Goal: Task Accomplishment & Management: Manage account settings

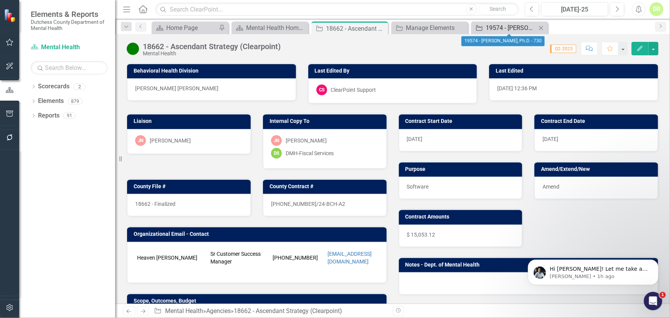
click at [508, 27] on div "19574 - [PERSON_NAME], Ph.D. - 730" at bounding box center [511, 28] width 51 height 10
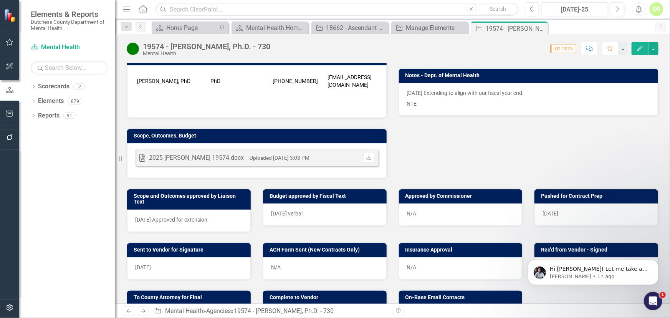
scroll to position [244, 0]
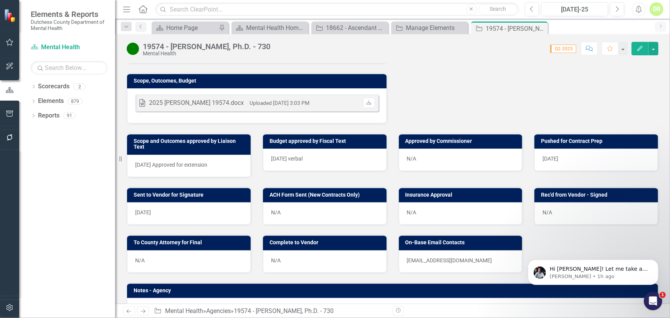
click at [415, 208] on div "N/A" at bounding box center [461, 213] width 124 height 22
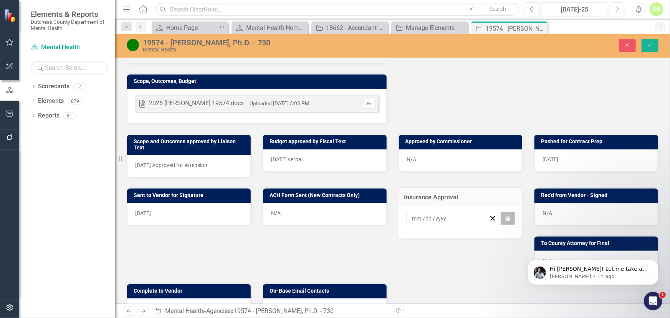
click at [505, 216] on icon "Calendar" at bounding box center [507, 218] width 5 height 5
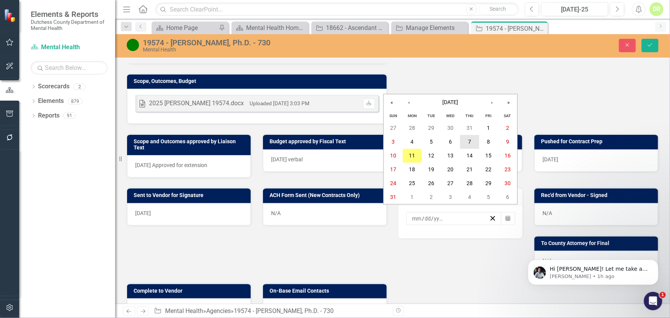
click at [468, 140] on abbr "7" at bounding box center [469, 142] width 3 height 6
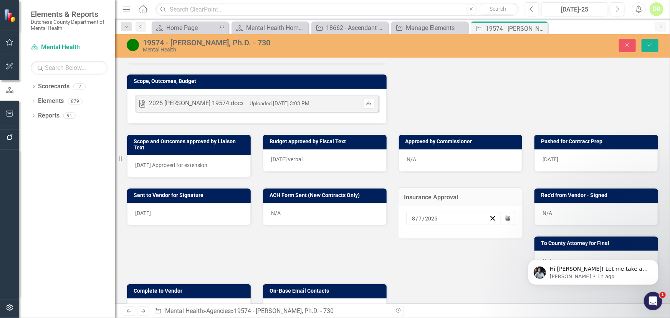
click at [571, 208] on div "N/A" at bounding box center [596, 214] width 124 height 22
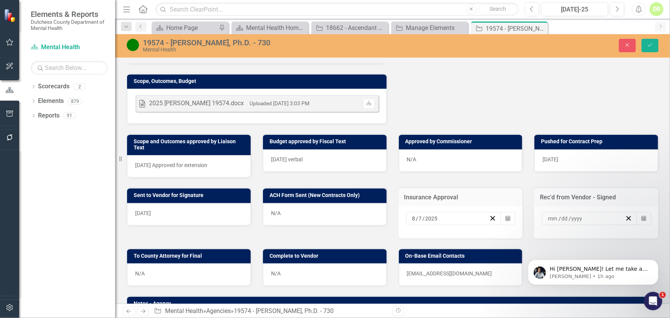
drag, startPoint x: 439, startPoint y: 213, endPoint x: 390, endPoint y: 211, distance: 49.9
click at [393, 211] on div "Insurance Approval [DATE] Calendar" at bounding box center [461, 208] width 136 height 61
click at [491, 216] on line "button" at bounding box center [493, 218] width 4 height 4
click at [580, 215] on div "/ /" at bounding box center [586, 219] width 78 height 8
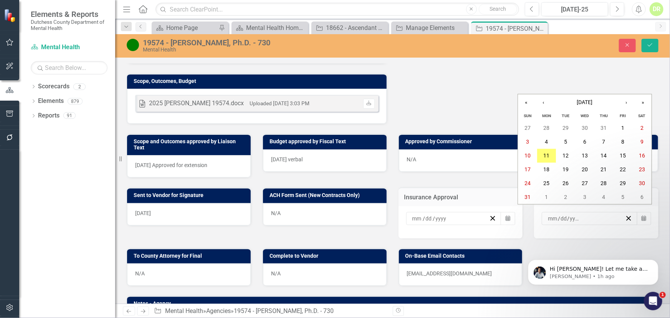
click at [580, 215] on div "/ /" at bounding box center [586, 219] width 78 height 8
click at [600, 141] on button "7" at bounding box center [603, 142] width 19 height 14
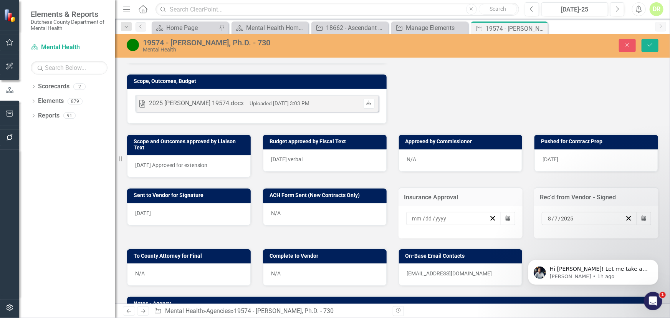
click at [191, 274] on div "N/A" at bounding box center [189, 274] width 124 height 22
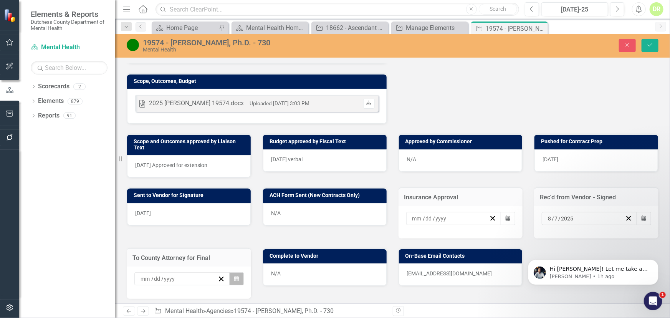
click at [235, 276] on icon "Calendar" at bounding box center [236, 278] width 5 height 5
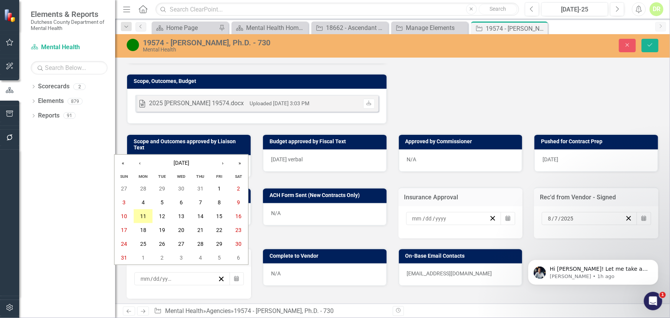
click at [146, 218] on abbr "11" at bounding box center [143, 216] width 6 height 6
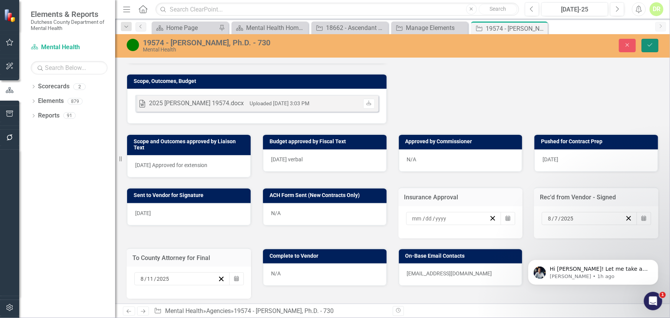
drag, startPoint x: 650, startPoint y: 42, endPoint x: 603, endPoint y: 86, distance: 65.2
click at [649, 43] on icon "Save" at bounding box center [649, 44] width 7 height 5
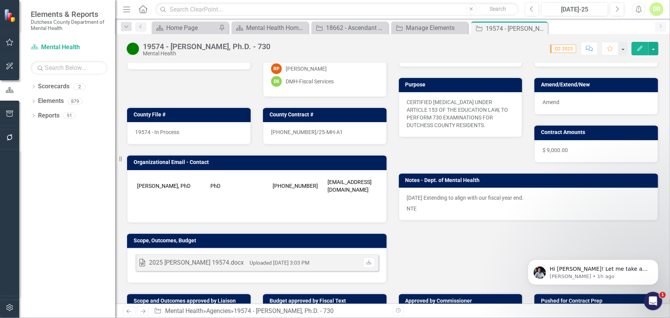
scroll to position [0, 0]
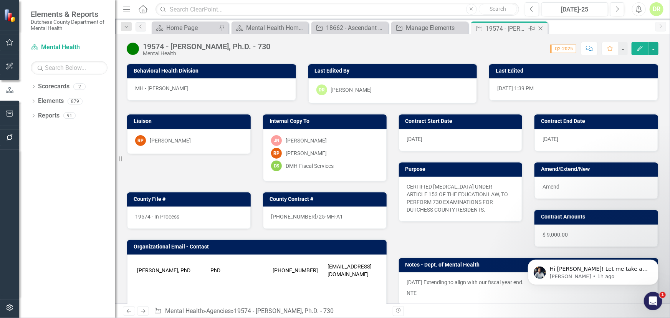
click at [538, 27] on icon "Close" at bounding box center [541, 28] width 8 height 6
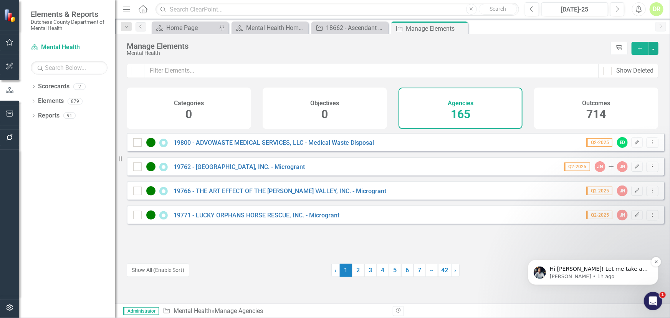
click at [620, 269] on p "Hi [PERSON_NAME]! Let me take a look and get back to you on this." at bounding box center [598, 269] width 99 height 8
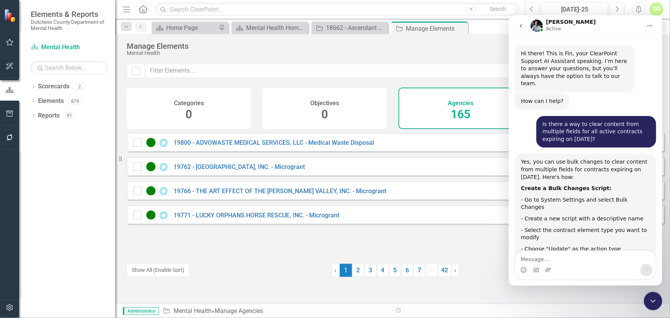
click at [519, 25] on icon "go back" at bounding box center [520, 25] width 2 height 4
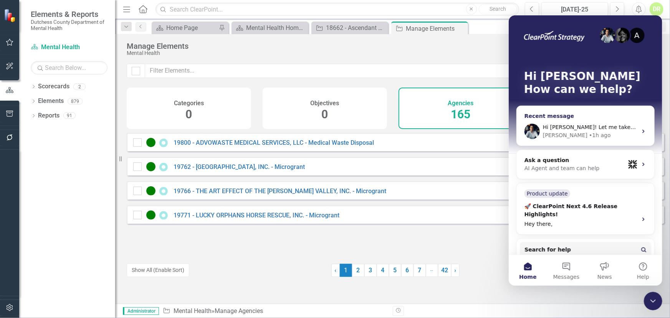
click at [576, 125] on span "Hi [PERSON_NAME]! Let me take a look and get back to you on this." at bounding box center [633, 127] width 183 height 6
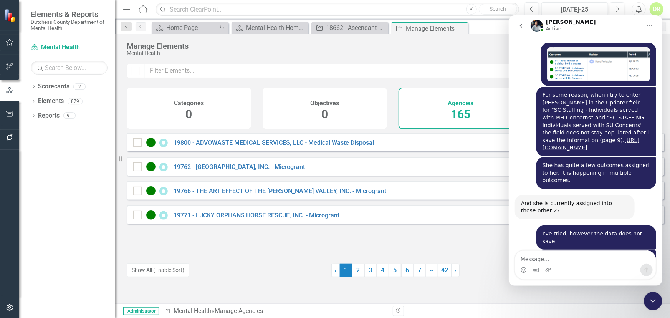
scroll to position [3372, 0]
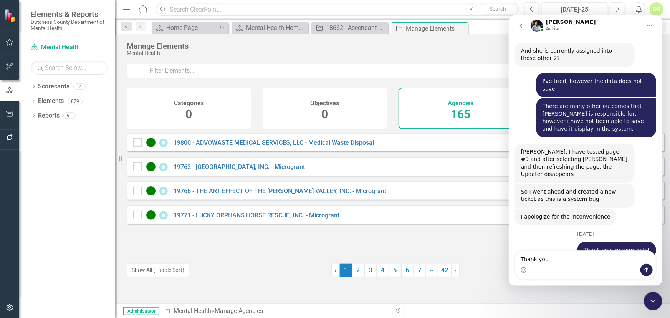
type textarea "Thank you!"
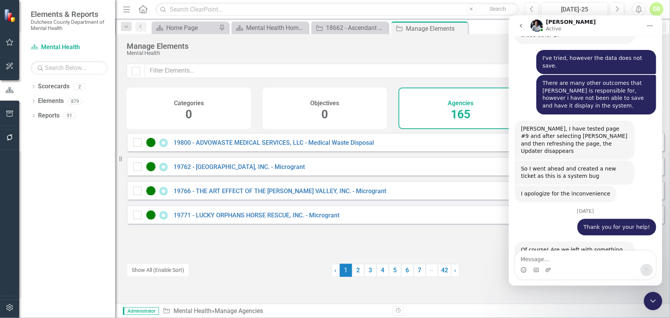
click at [518, 271] on div "[DATE]" at bounding box center [584, 276] width 141 height 10
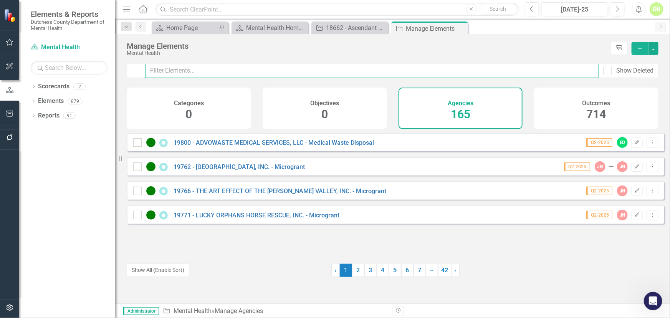
click at [174, 69] on input "text" at bounding box center [371, 71] width 453 height 14
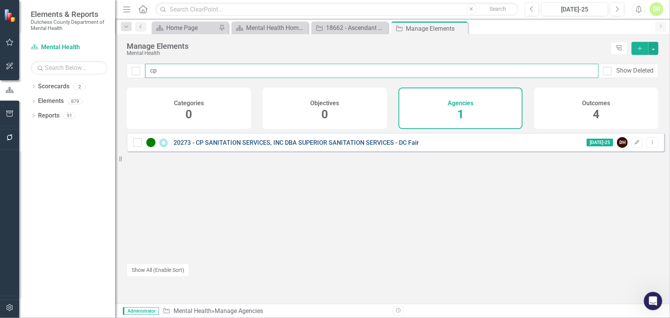
type input "cp"
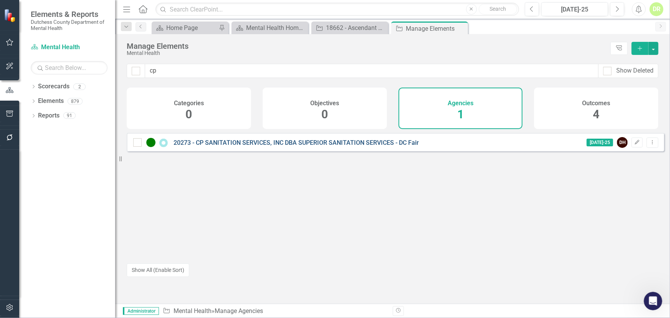
click at [222, 145] on link "20273 - CP SANITATION SERVICES, INC DBA SUPERIOR SANITATION SERVICES - DC Fair" at bounding box center [295, 142] width 245 height 7
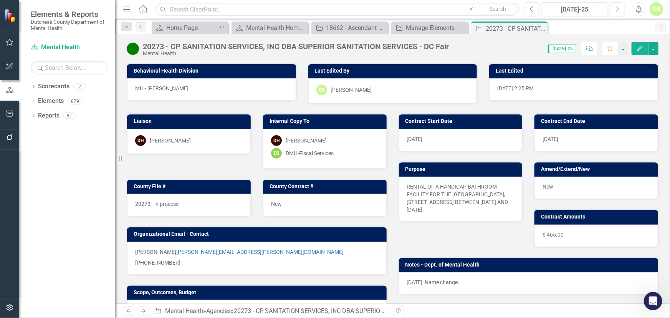
scroll to position [244, 0]
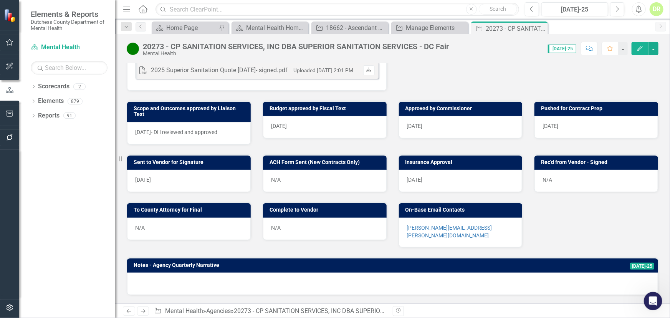
click at [537, 177] on div "N/A" at bounding box center [596, 181] width 124 height 22
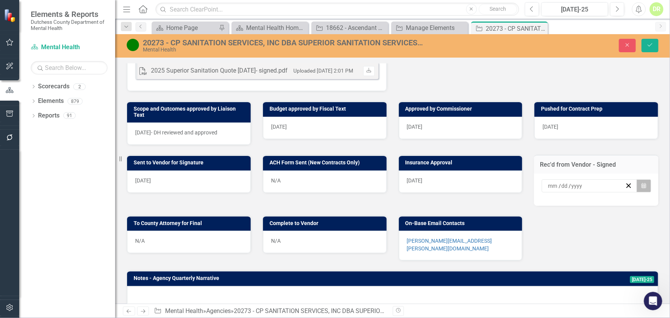
click at [641, 184] on icon "button" at bounding box center [643, 185] width 5 height 5
drag, startPoint x: 547, startPoint y: 257, endPoint x: 506, endPoint y: 259, distance: 40.7
click at [534, 257] on abbr "11" at bounding box center [531, 254] width 6 height 6
click at [208, 239] on div "N/A" at bounding box center [189, 242] width 124 height 22
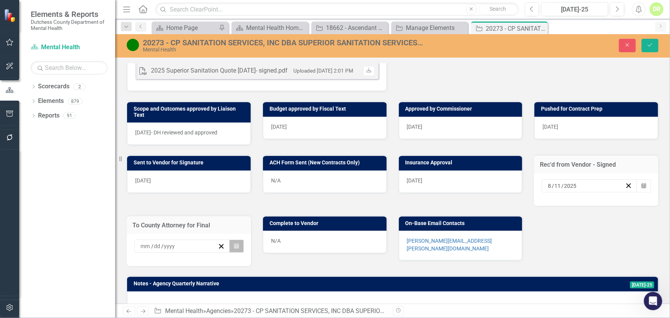
click at [235, 244] on icon "Calendar" at bounding box center [236, 245] width 5 height 5
click at [154, 307] on button "11" at bounding box center [163, 314] width 19 height 14
click at [651, 44] on icon "Save" at bounding box center [649, 44] width 7 height 5
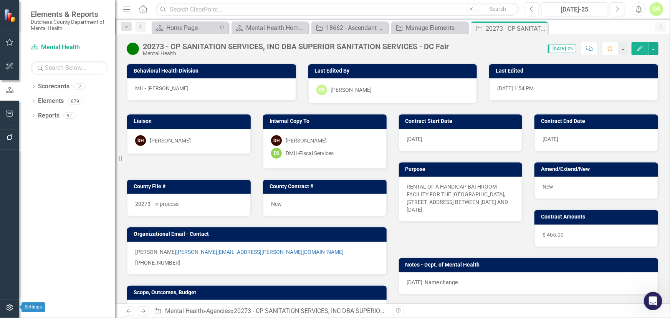
click at [13, 305] on icon "button" at bounding box center [10, 307] width 8 height 6
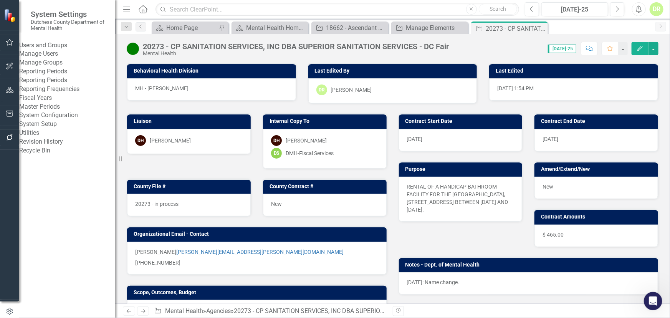
click at [45, 58] on link "Manage Users" at bounding box center [67, 54] width 96 height 9
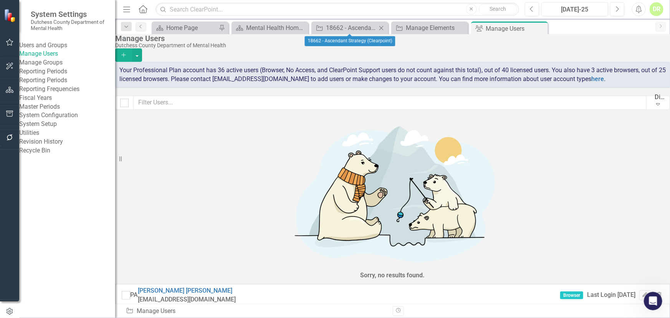
click at [383, 26] on icon "Close" at bounding box center [381, 28] width 8 height 6
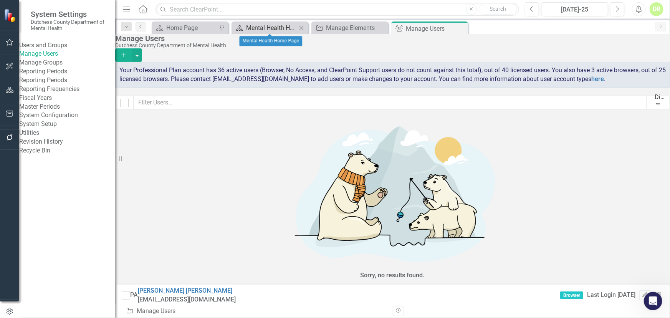
click at [261, 30] on div "Mental Health Home Page" at bounding box center [271, 28] width 51 height 10
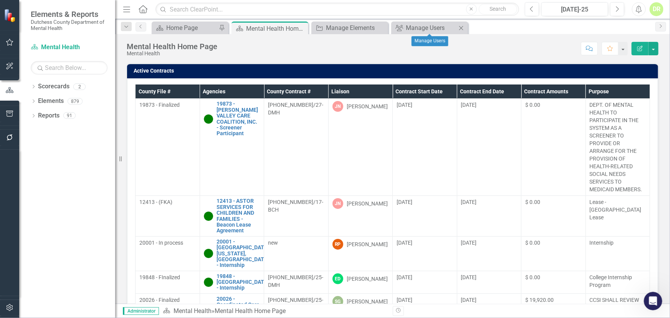
click at [461, 28] on icon "Close" at bounding box center [461, 28] width 8 height 6
click at [485, 88] on th "Contract End Date" at bounding box center [489, 91] width 64 height 14
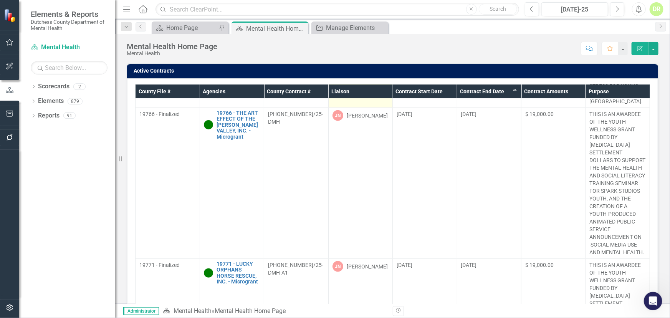
scroll to position [418, 0]
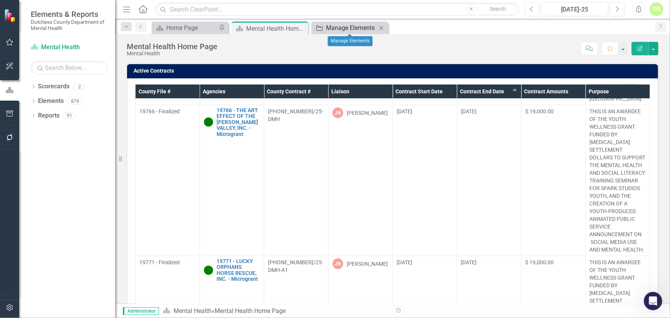
click at [343, 30] on div "Manage Elements" at bounding box center [351, 28] width 51 height 10
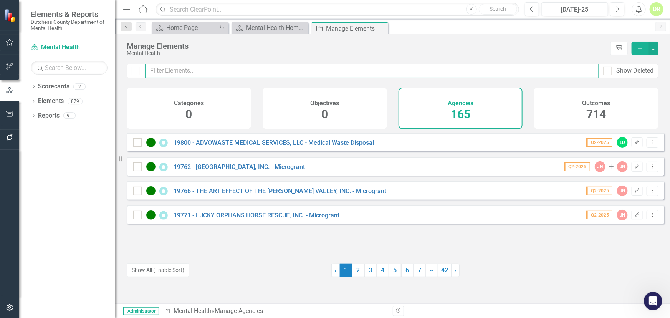
click at [200, 72] on input "text" at bounding box center [371, 71] width 453 height 14
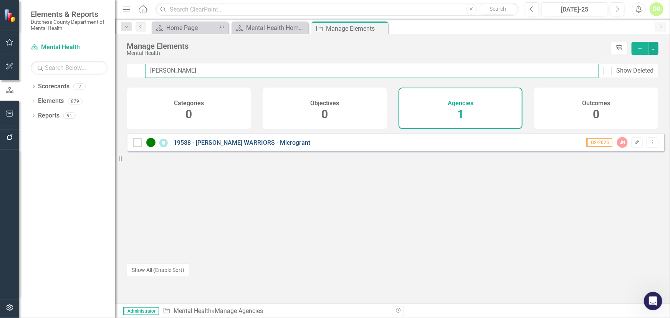
type input "[PERSON_NAME]"
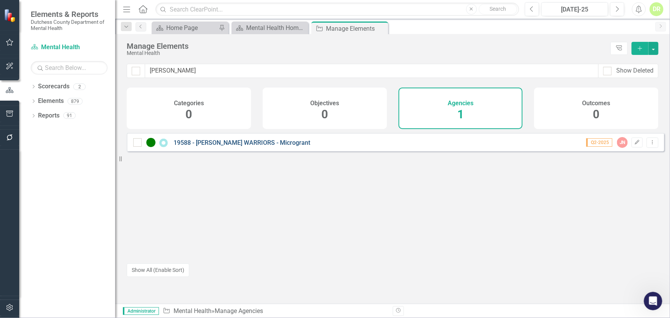
click at [239, 146] on link "19588 - [PERSON_NAME] WARRIORS - Microgrant" at bounding box center [241, 142] width 137 height 7
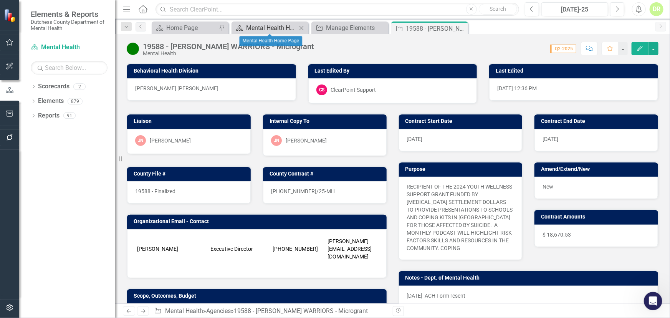
click at [260, 23] on div "Mental Health Home Page" at bounding box center [271, 28] width 51 height 10
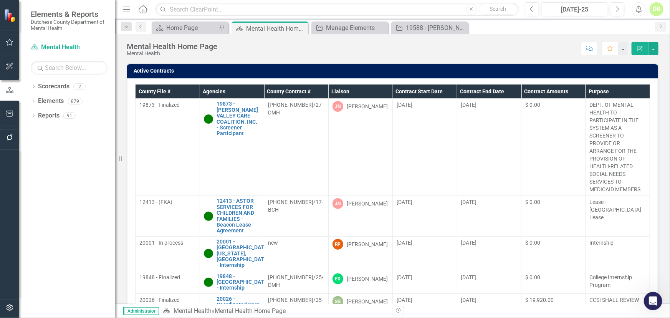
click at [465, 85] on th "Contract End Date" at bounding box center [489, 91] width 64 height 14
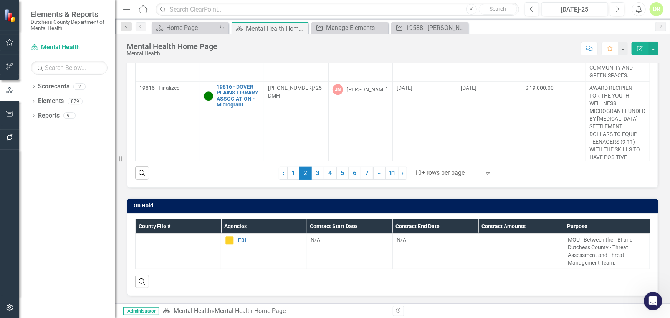
scroll to position [244, 0]
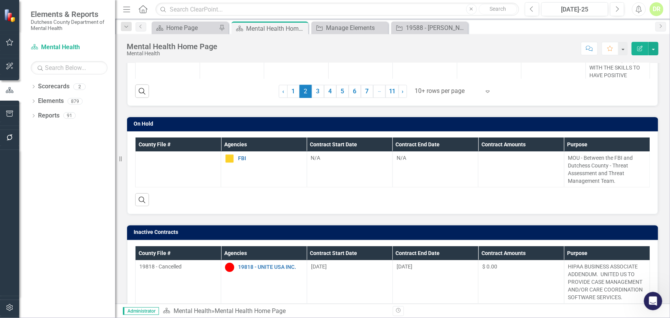
click at [448, 91] on div at bounding box center [447, 91] width 65 height 10
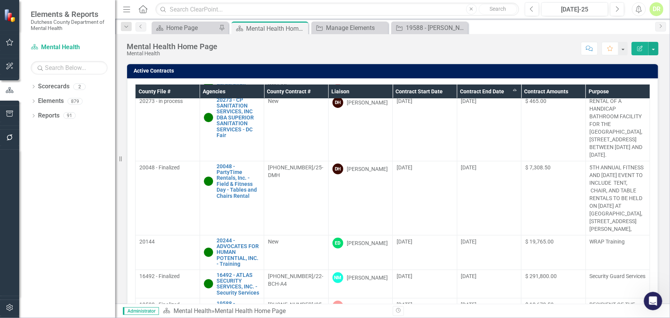
scroll to position [0, 0]
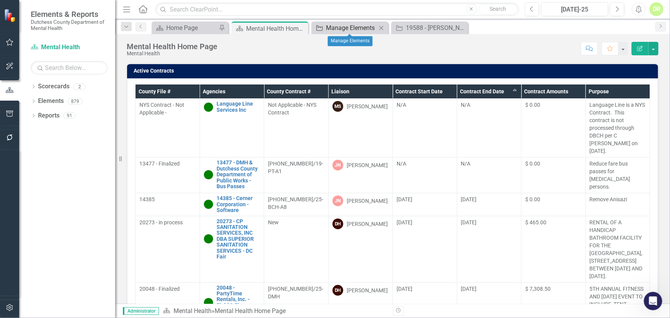
click at [338, 25] on div "Manage Elements" at bounding box center [351, 28] width 51 height 10
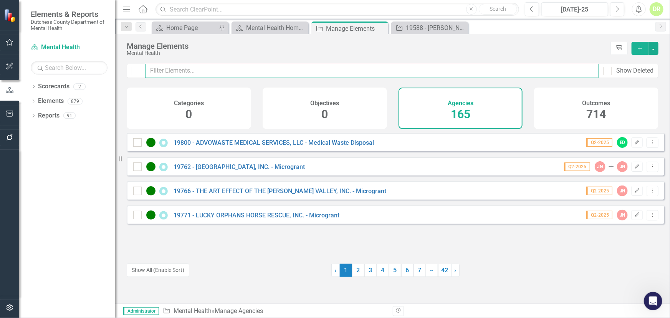
click at [170, 69] on input "text" at bounding box center [371, 71] width 453 height 14
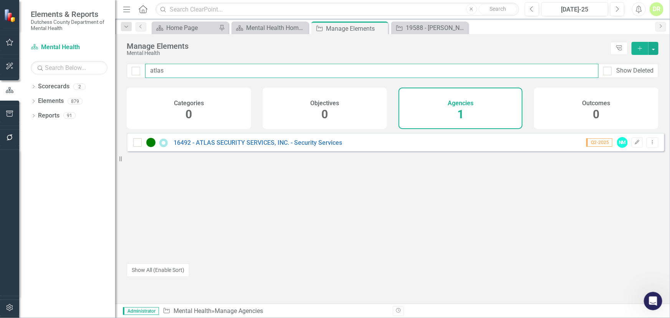
type input "atlas"
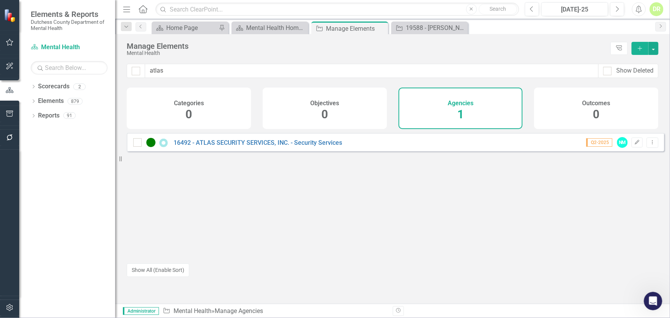
click at [233, 144] on div "16492 - ATLAS SECURITY SERVICES, INC. - Security Services" at bounding box center [238, 142] width 211 height 9
click at [237, 146] on link "16492 - ATLAS SECURITY SERVICES, INC. - Security Services" at bounding box center [257, 142] width 168 height 7
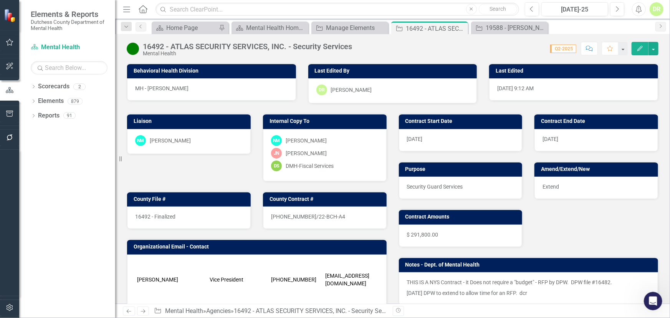
click at [451, 287] on p "[DATE] DPW to extend to allow time for an RFP. dcr" at bounding box center [528, 291] width 243 height 9
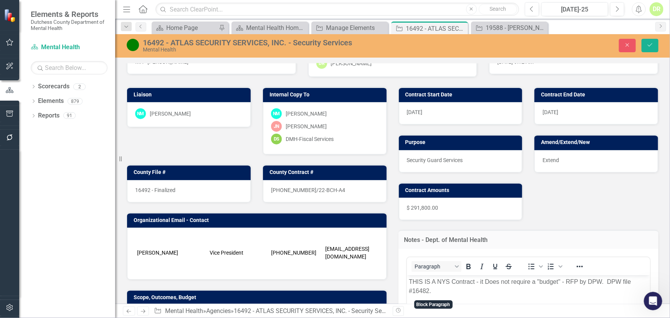
scroll to position [104, 0]
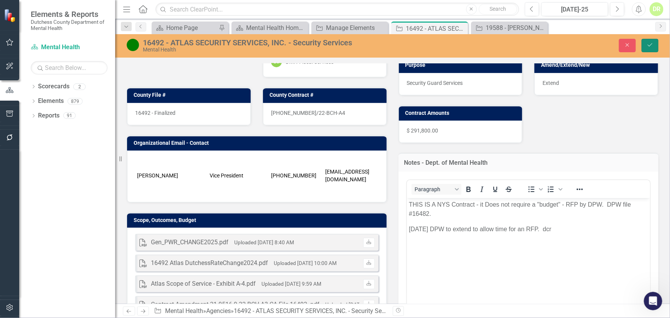
click at [650, 42] on icon "Save" at bounding box center [649, 44] width 7 height 5
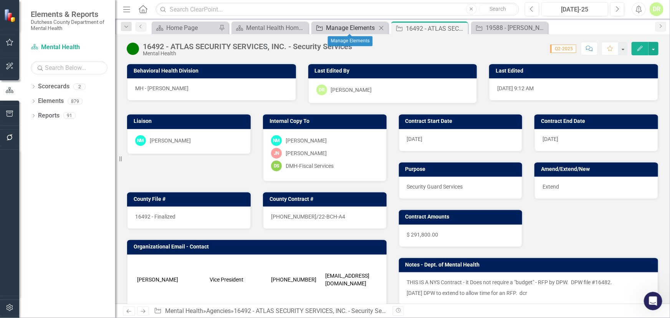
click at [330, 26] on div "Manage Elements" at bounding box center [351, 28] width 51 height 10
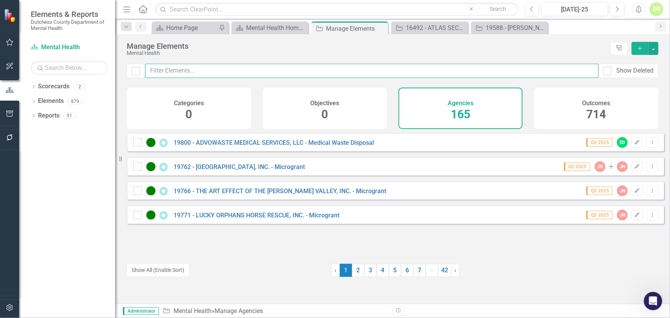
click at [169, 73] on input "text" at bounding box center [371, 71] width 453 height 14
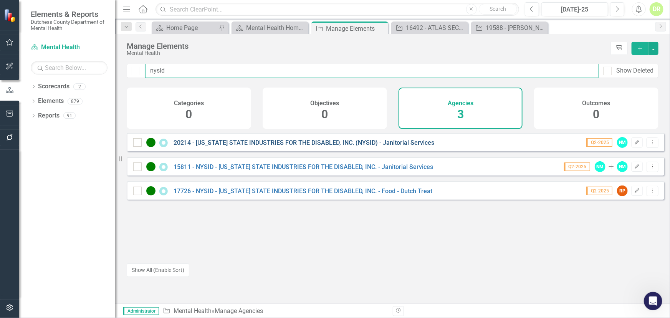
type input "nysid"
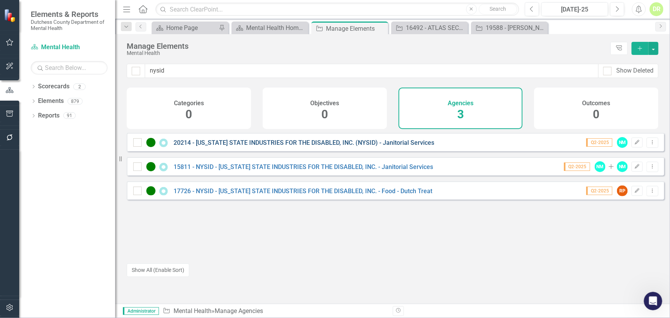
click at [300, 146] on link "20214 - [US_STATE] STATE INDUSTRIES FOR THE DISABLED, INC. (NYSID) - Janitorial…" at bounding box center [303, 142] width 261 height 7
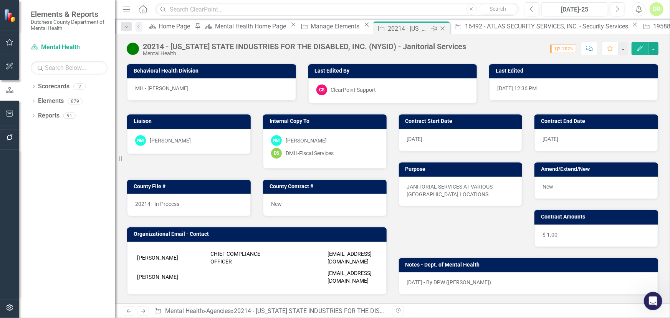
click at [399, 29] on div "20214 - [US_STATE] STATE INDUSTRIES FOR THE DISABLED, INC. (NYSID) - Janitorial…" at bounding box center [408, 29] width 41 height 10
click at [342, 27] on div "Manage Elements" at bounding box center [336, 26] width 51 height 10
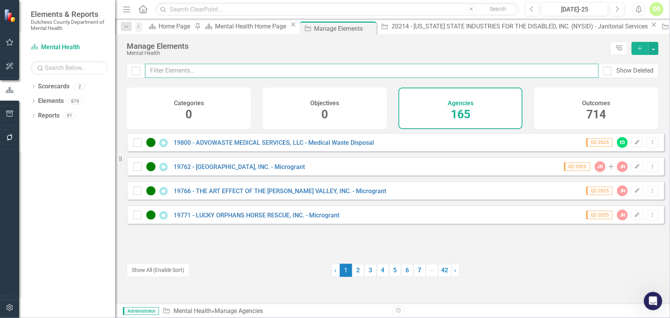
click at [215, 69] on input "text" at bounding box center [371, 71] width 453 height 14
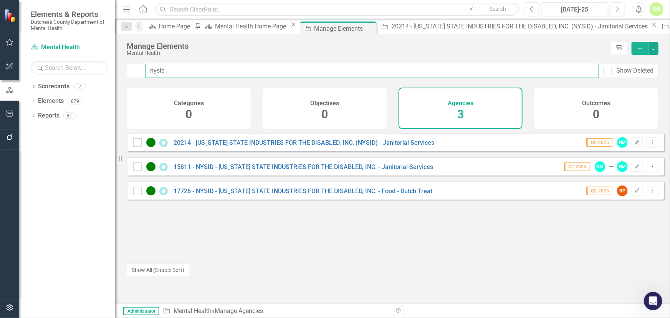
type input "nysid"
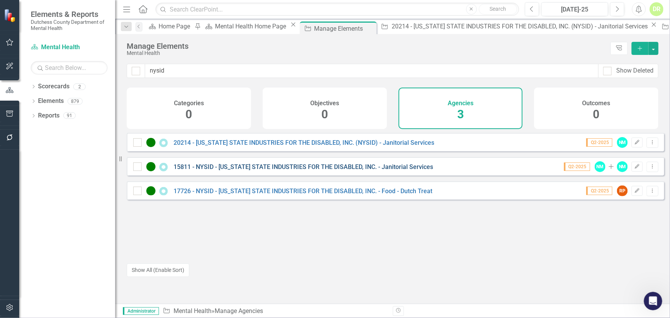
click at [218, 170] on link "15811 - NYSID - [US_STATE] STATE INDUSTRIES FOR THE DISABLED, INC. - Janitorial…" at bounding box center [302, 166] width 259 height 7
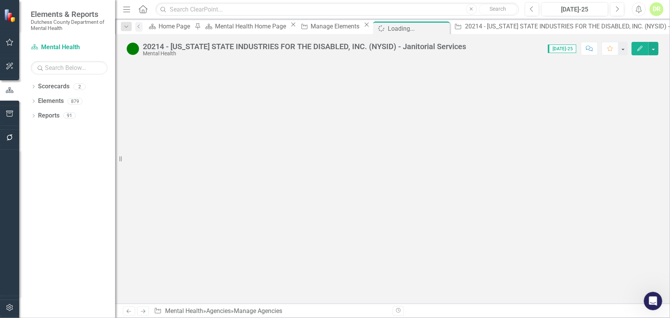
click at [218, 170] on div at bounding box center [392, 183] width 555 height 241
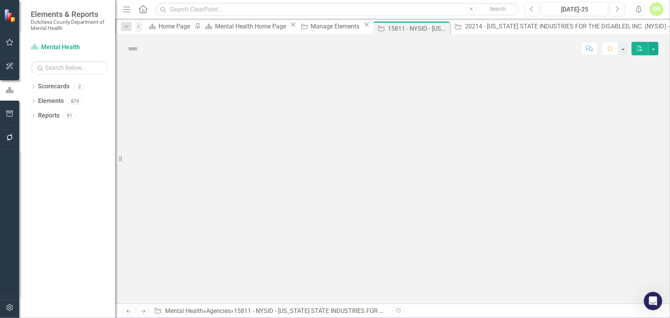
click at [218, 170] on div at bounding box center [392, 183] width 555 height 241
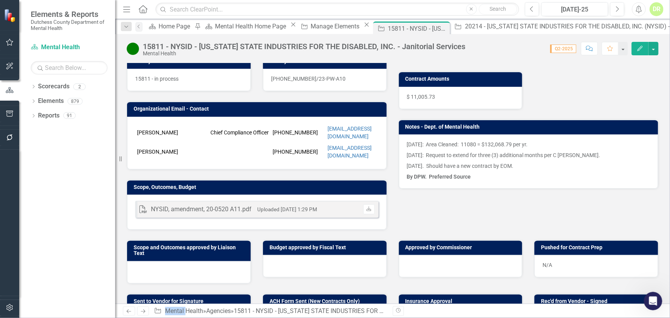
scroll to position [139, 0]
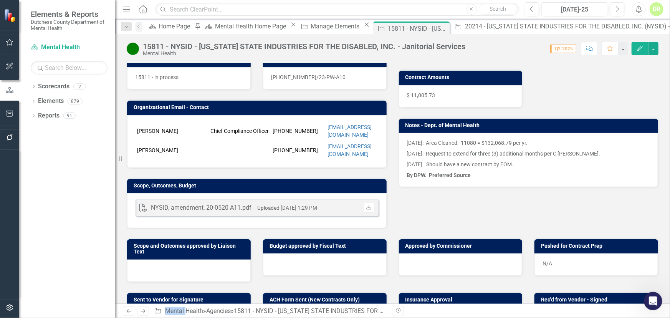
click at [324, 215] on div "PDF NYSID, amendment, 20-0520 A11.pdf Uploaded [DATE] 1:29 PM Download" at bounding box center [256, 210] width 259 height 35
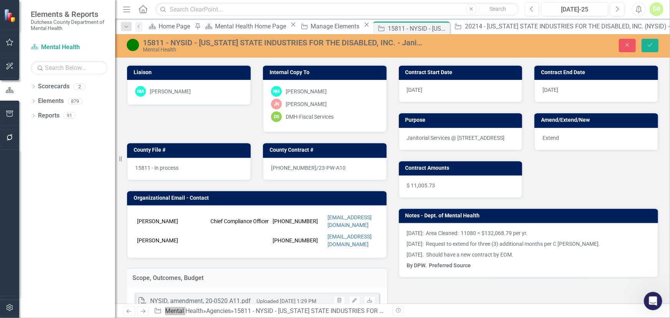
scroll to position [69, 0]
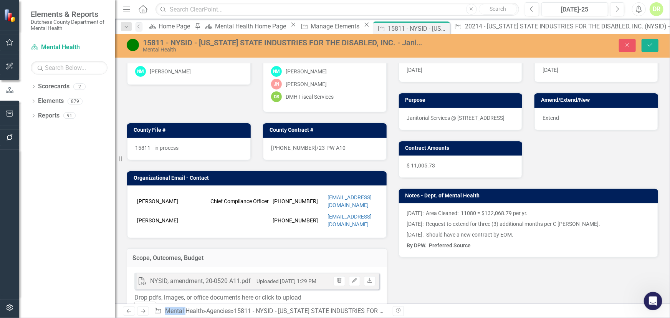
click at [593, 225] on p "[DATE]: Request to extend for three (3) additional months per C [PERSON_NAME]." at bounding box center [528, 223] width 243 height 11
click at [589, 221] on p "[DATE]: Request to extend for three (3) additional months per C [PERSON_NAME]." at bounding box center [528, 223] width 243 height 11
click at [590, 221] on p "[DATE]: Request to extend for three (3) additional months per C [PERSON_NAME]." at bounding box center [528, 223] width 243 height 11
click at [589, 224] on p "[DATE]: Request to extend for three (3) additional months per C [PERSON_NAME]." at bounding box center [528, 223] width 243 height 11
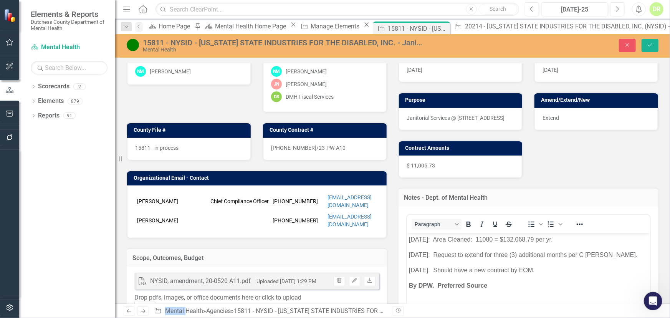
scroll to position [0, 0]
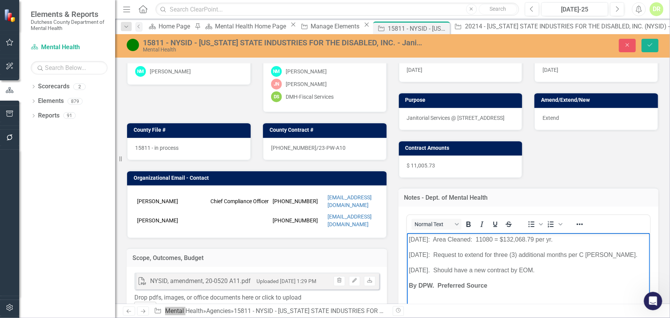
click at [620, 254] on p "[DATE]: Request to extend for three (3) additional months per C [PERSON_NAME]." at bounding box center [527, 254] width 239 height 9
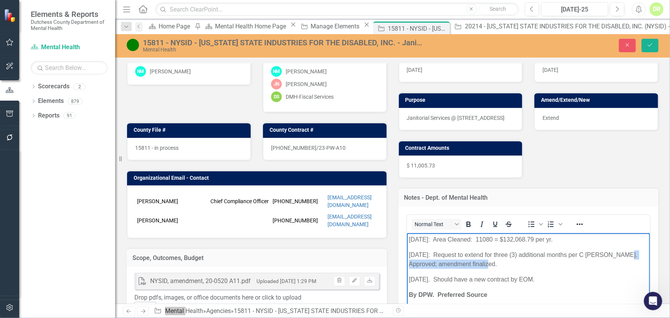
drag, startPoint x: 618, startPoint y: 253, endPoint x: 1059, endPoint y: 496, distance: 503.3
click at [650, 265] on html "[DATE]: Area Cleaned: 11080 = $132,068.79 per yr. [DATE]: Request to extend for…" at bounding box center [527, 290] width 243 height 115
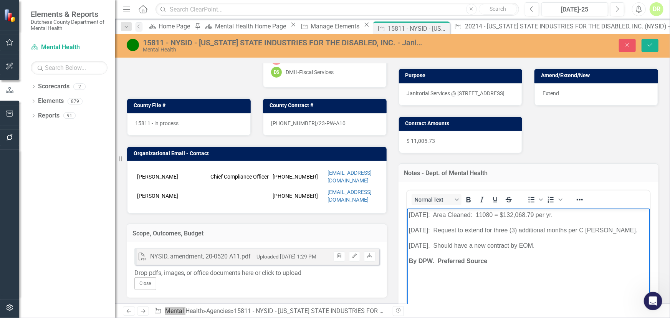
scroll to position [104, 0]
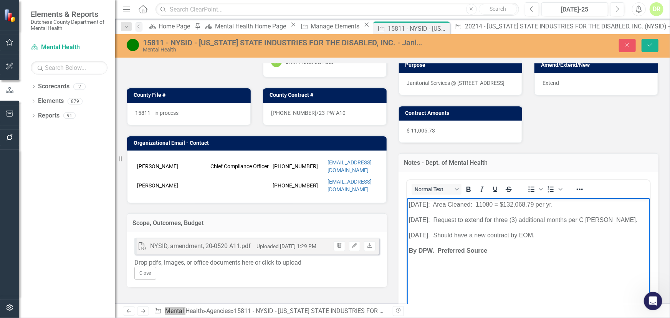
click at [408, 204] on body "[DATE]: Area Cleaned: 11080 = $132,068.79 per yr. [DATE]: Request to extend for…" at bounding box center [527, 255] width 243 height 115
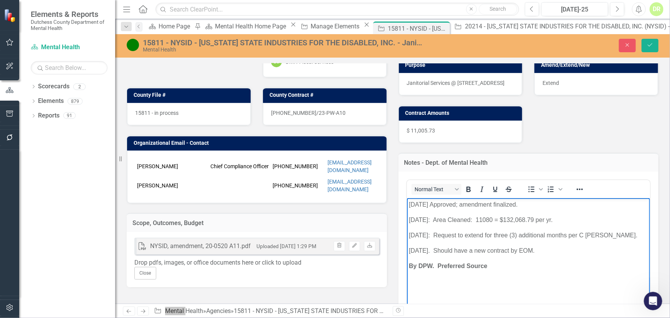
drag, startPoint x: 435, startPoint y: 203, endPoint x: 491, endPoint y: 215, distance: 56.5
click at [443, 206] on p "[DATE] Approved; amendment finalized." at bounding box center [527, 204] width 239 height 9
click at [598, 202] on p "[DATE] Short term extension. Approved; amendment finalized." at bounding box center [527, 204] width 239 height 9
click at [651, 44] on icon "Save" at bounding box center [649, 44] width 7 height 5
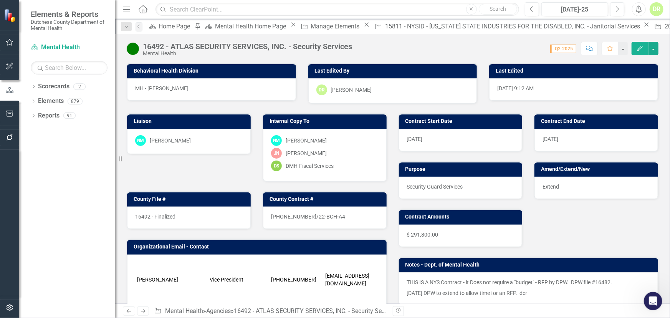
drag, startPoint x: 524, startPoint y: 29, endPoint x: 431, endPoint y: 53, distance: 95.3
click at [0, 0] on icon "Close" at bounding box center [0, 0] width 0 height 0
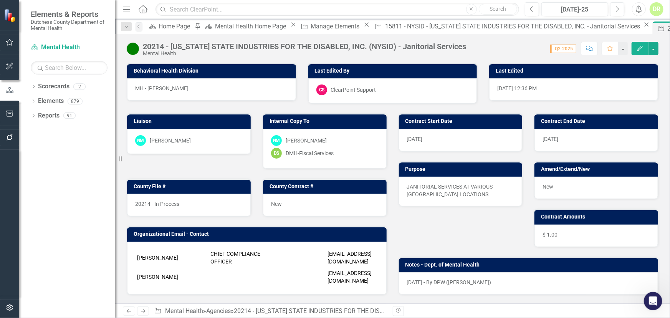
drag, startPoint x: 501, startPoint y: 27, endPoint x: 379, endPoint y: 53, distance: 124.4
click at [0, 0] on icon "Close" at bounding box center [0, 0] width 0 height 0
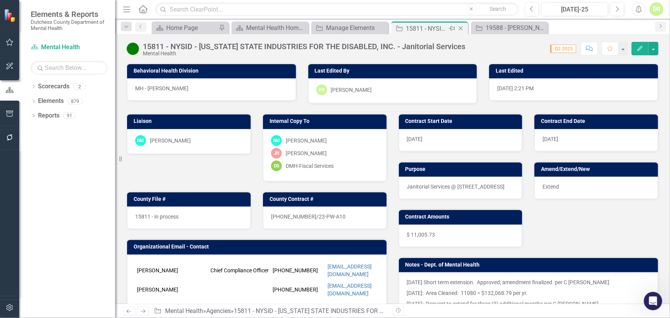
click at [459, 26] on icon "Close" at bounding box center [461, 28] width 8 height 6
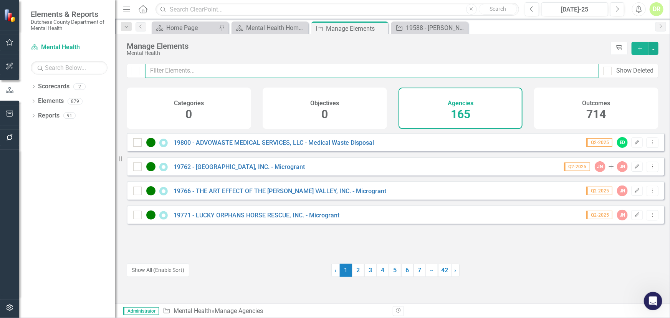
click at [313, 74] on input "text" at bounding box center [371, 71] width 453 height 14
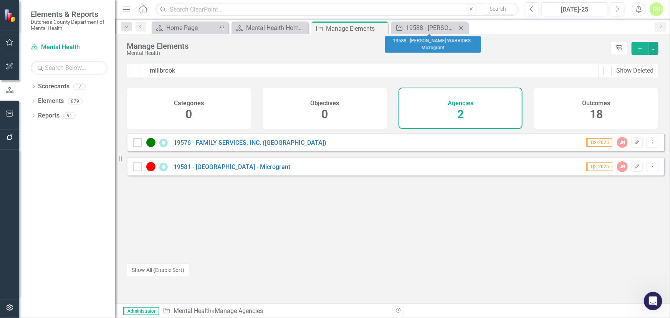
drag, startPoint x: 464, startPoint y: 30, endPoint x: 368, endPoint y: 47, distance: 97.5
click at [0, 0] on icon "Close" at bounding box center [0, 0] width 0 height 0
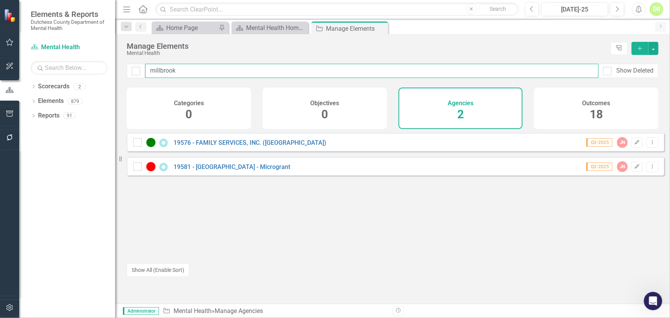
drag, startPoint x: 180, startPoint y: 71, endPoint x: 0, endPoint y: 71, distance: 180.4
click at [0, 71] on div "Elements & Reports Dutchess County Department of Mental Health Scorecard Mental…" at bounding box center [335, 159] width 670 height 318
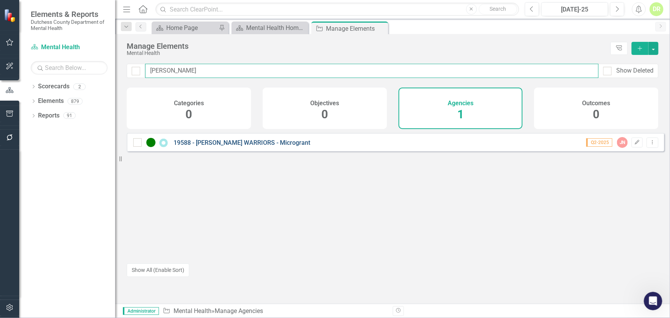
type input "[PERSON_NAME]"
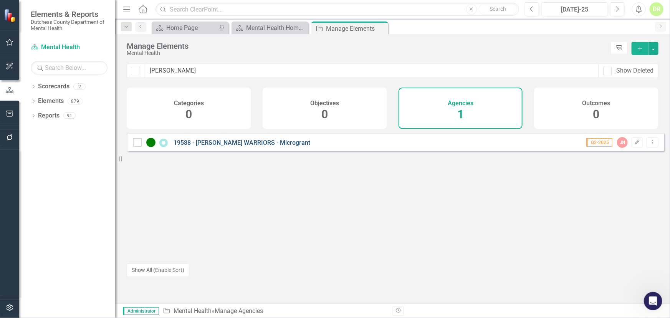
click at [233, 146] on link "19588 - [PERSON_NAME] WARRIORS - Microgrant" at bounding box center [241, 142] width 137 height 7
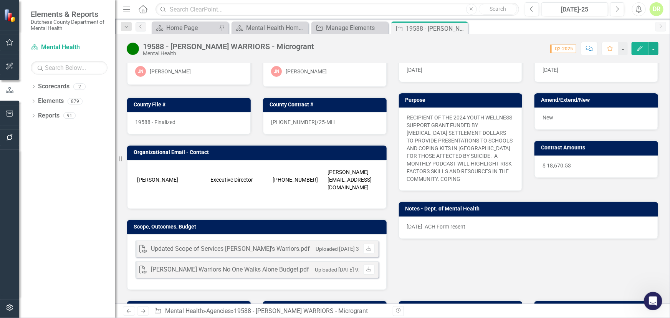
scroll to position [69, 0]
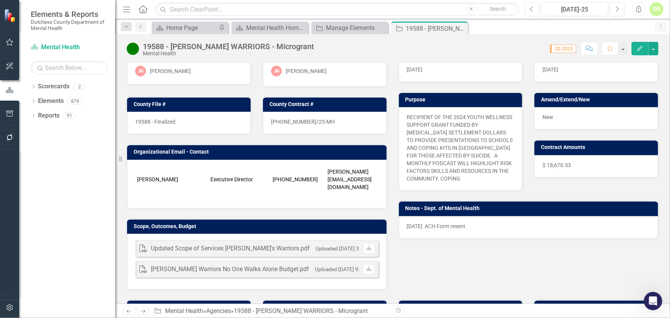
click at [479, 223] on p "[DATE] ACH Form resent" at bounding box center [528, 226] width 243 height 8
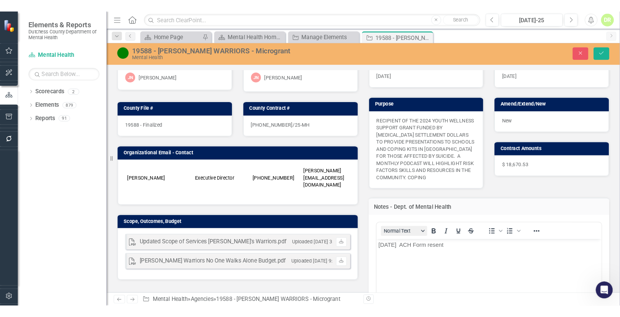
scroll to position [0, 0]
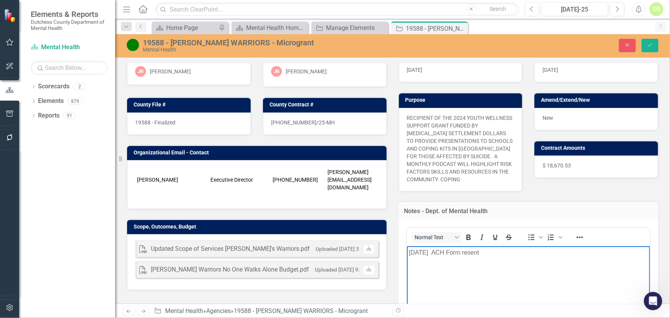
click at [408, 253] on p "[DATE] ACH Form resent" at bounding box center [527, 252] width 239 height 9
click at [650, 46] on icon "Save" at bounding box center [649, 44] width 7 height 5
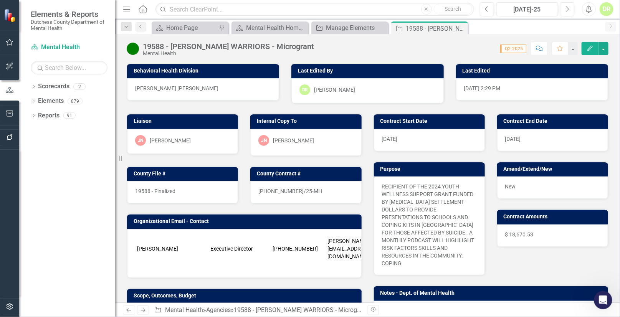
drag, startPoint x: 600, startPoint y: 301, endPoint x: 1121, endPoint y: 594, distance: 597.3
click at [600, 301] on icon "Open Intercom Messenger" at bounding box center [602, 300] width 13 height 13
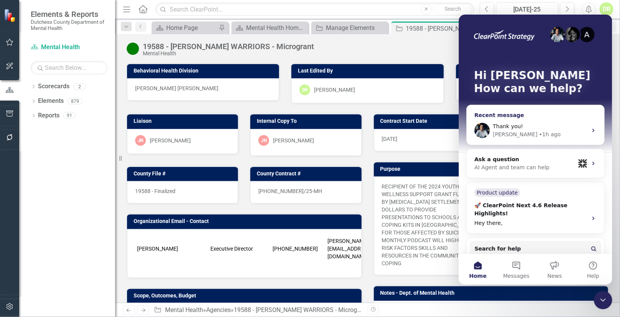
click at [505, 128] on span "Thank you!" at bounding box center [507, 126] width 30 height 6
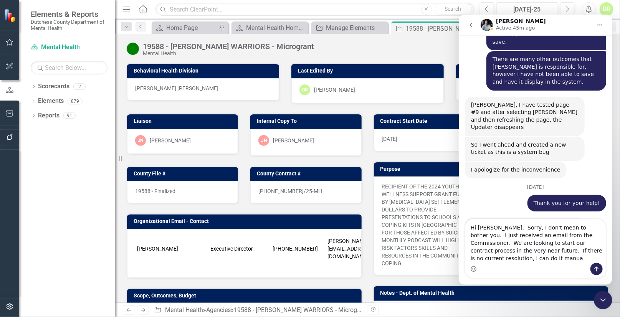
scroll to position [3426, 0]
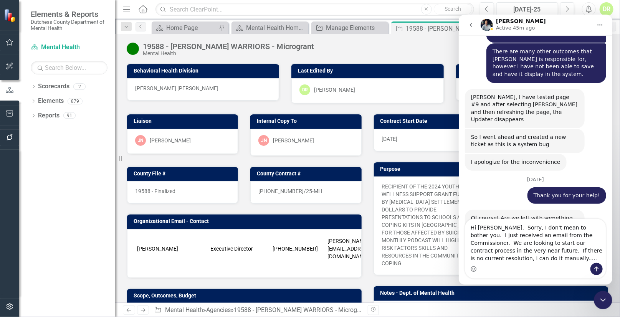
type textarea "Hi [PERSON_NAME]. Sorry, I don't mean to bother you. I just received an email f…"
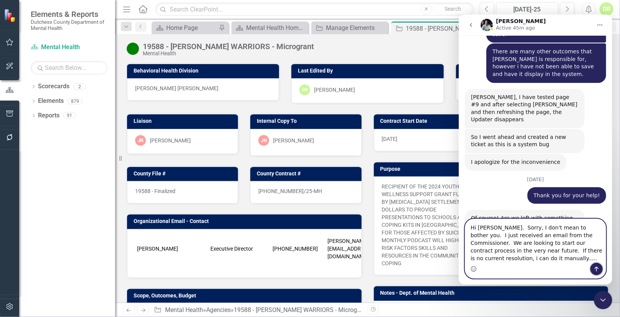
drag, startPoint x: 593, startPoint y: 269, endPoint x: 891, endPoint y: 305, distance: 299.7
click at [593, 269] on icon "Send a message…" at bounding box center [596, 269] width 6 height 6
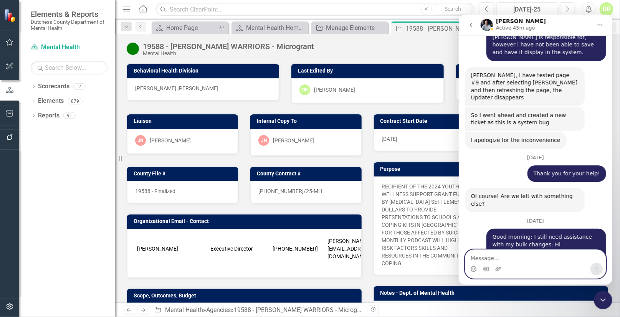
scroll to position [3455, 0]
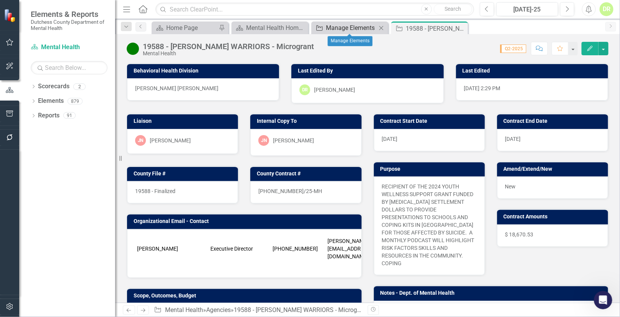
click at [353, 30] on div "Manage Elements" at bounding box center [351, 28] width 51 height 10
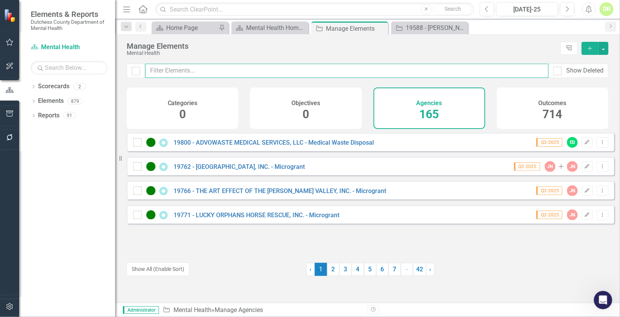
click at [191, 68] on input "text" at bounding box center [346, 71] width 403 height 14
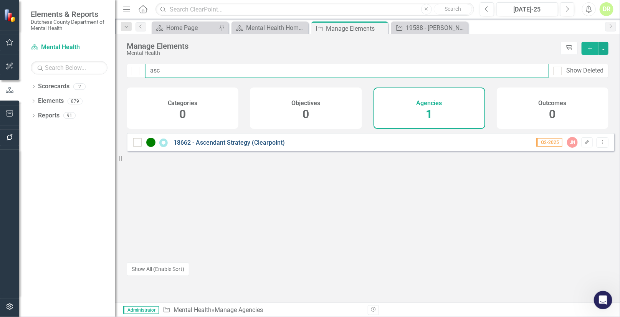
type input "asc"
click at [235, 146] on link "18662 - Ascendant Strategy (Clearpoint)" at bounding box center [228, 142] width 111 height 7
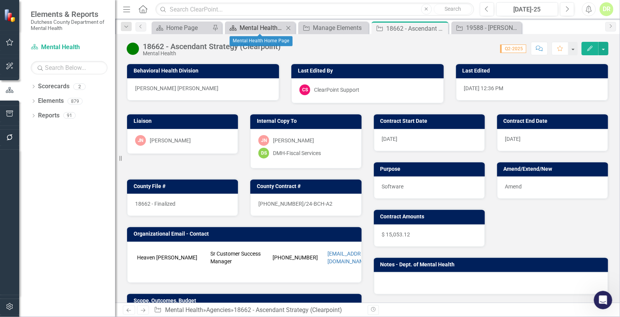
click at [269, 29] on div "Mental Health Home Page" at bounding box center [261, 28] width 44 height 10
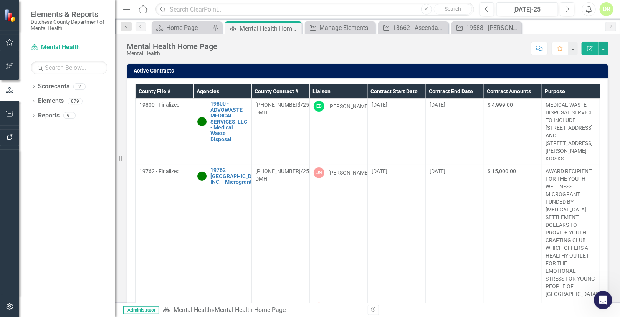
click at [438, 91] on th "Contract End Date" at bounding box center [455, 91] width 58 height 14
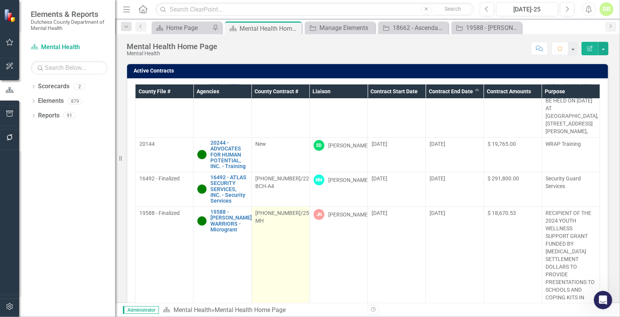
scroll to position [244, 0]
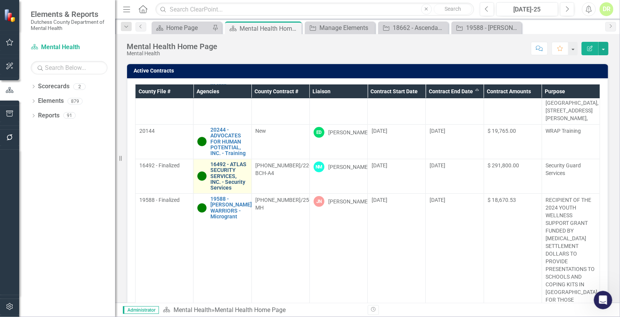
click at [230, 191] on link "16492 - ATLAS SECURITY SERVICES, INC. - Security Services" at bounding box center [228, 177] width 37 height 30
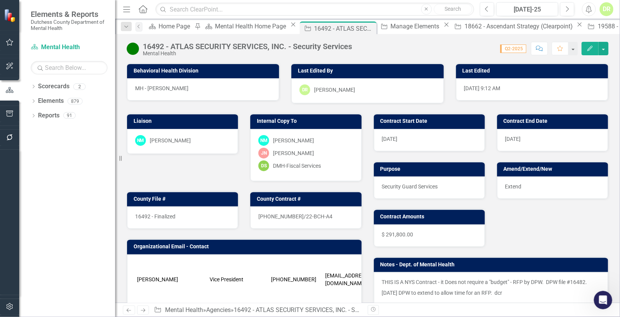
scroll to position [35, 0]
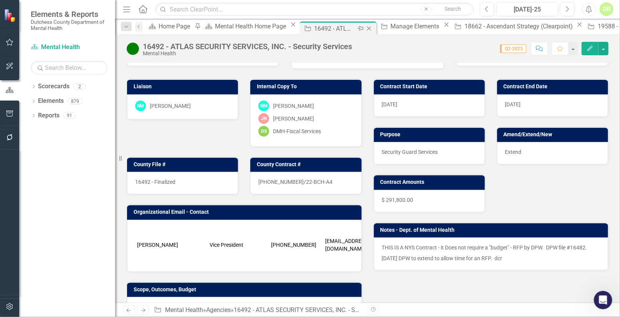
click at [367, 28] on icon at bounding box center [369, 28] width 4 height 4
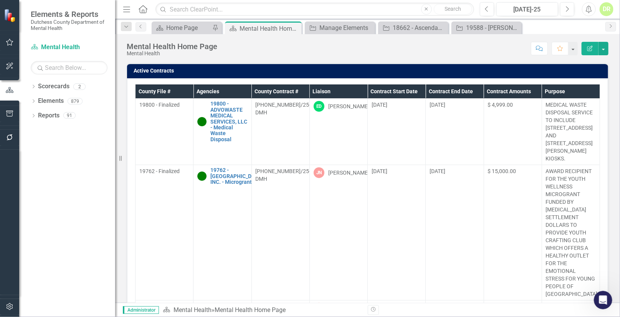
click at [437, 90] on th "Contract End Date" at bounding box center [455, 91] width 58 height 14
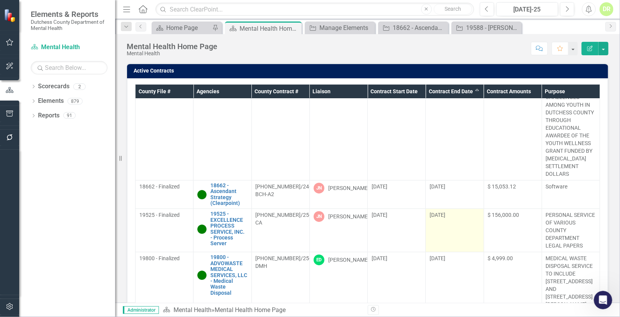
scroll to position [977, 0]
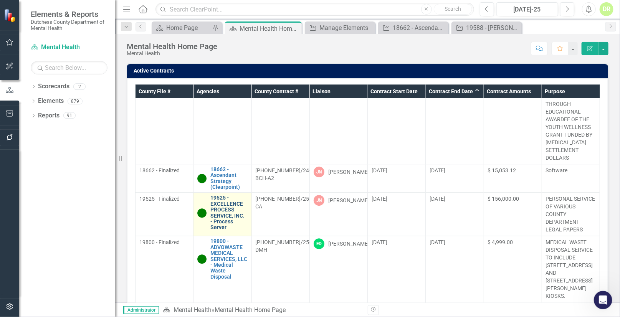
click at [231, 230] on link "19525 - EXCELLENCE PROCESS SERVICE, INC. - Process Server" at bounding box center [228, 212] width 37 height 35
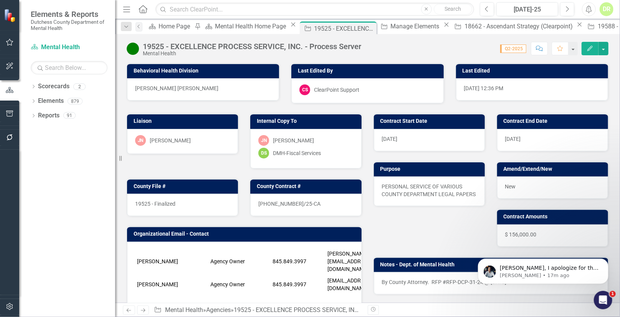
click at [608, 8] on div "DR" at bounding box center [607, 9] width 14 height 14
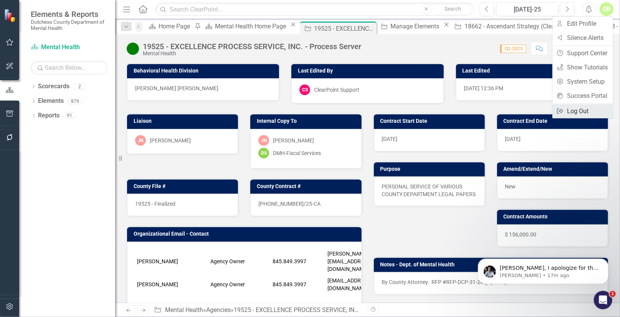
click at [588, 107] on link "Logout Log Out" at bounding box center [582, 111] width 61 height 14
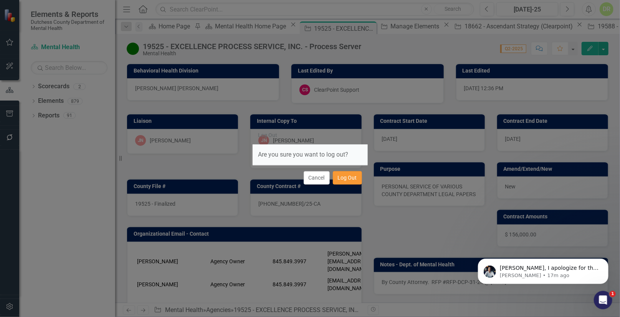
click at [345, 177] on button "Log Out" at bounding box center [347, 177] width 29 height 13
